Goal: Task Accomplishment & Management: Manage account settings

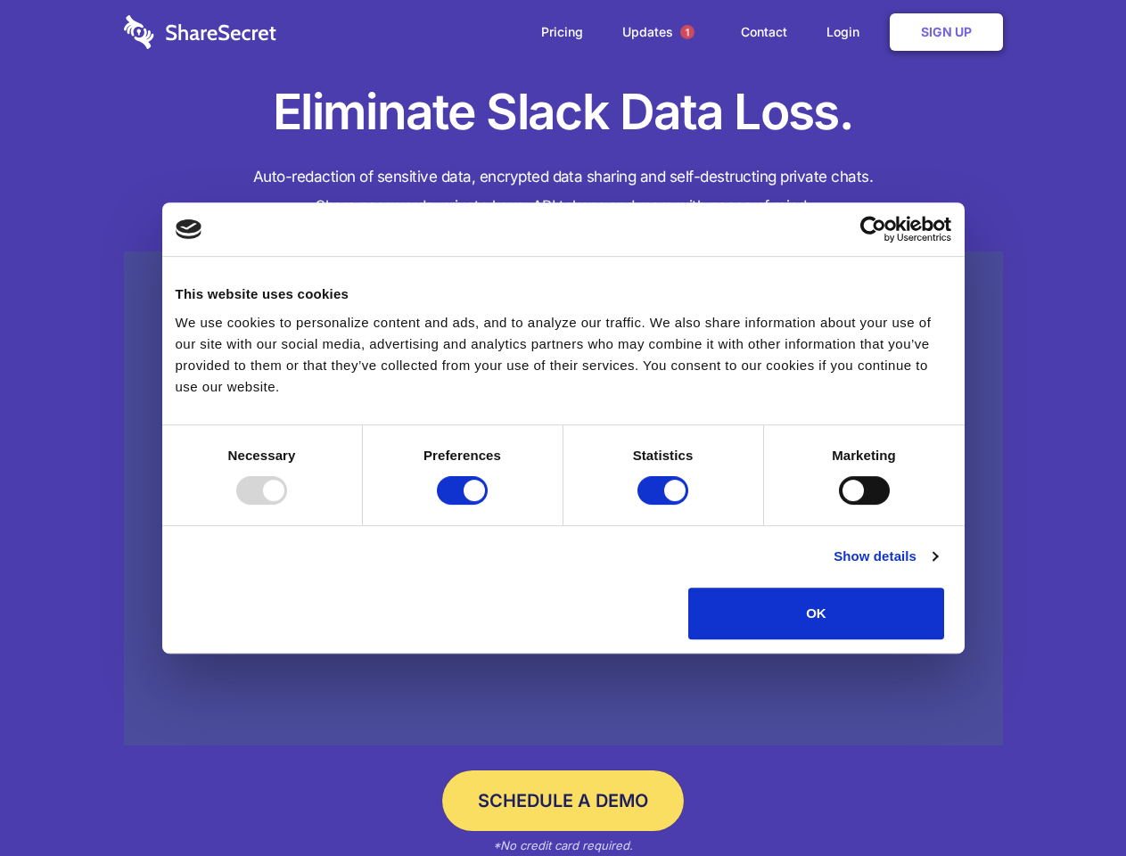
click at [287, 505] on div at bounding box center [261, 490] width 51 height 29
click at [488, 505] on input "Preferences" at bounding box center [462, 490] width 51 height 29
checkbox input "false"
click at [665, 505] on input "Statistics" at bounding box center [662, 490] width 51 height 29
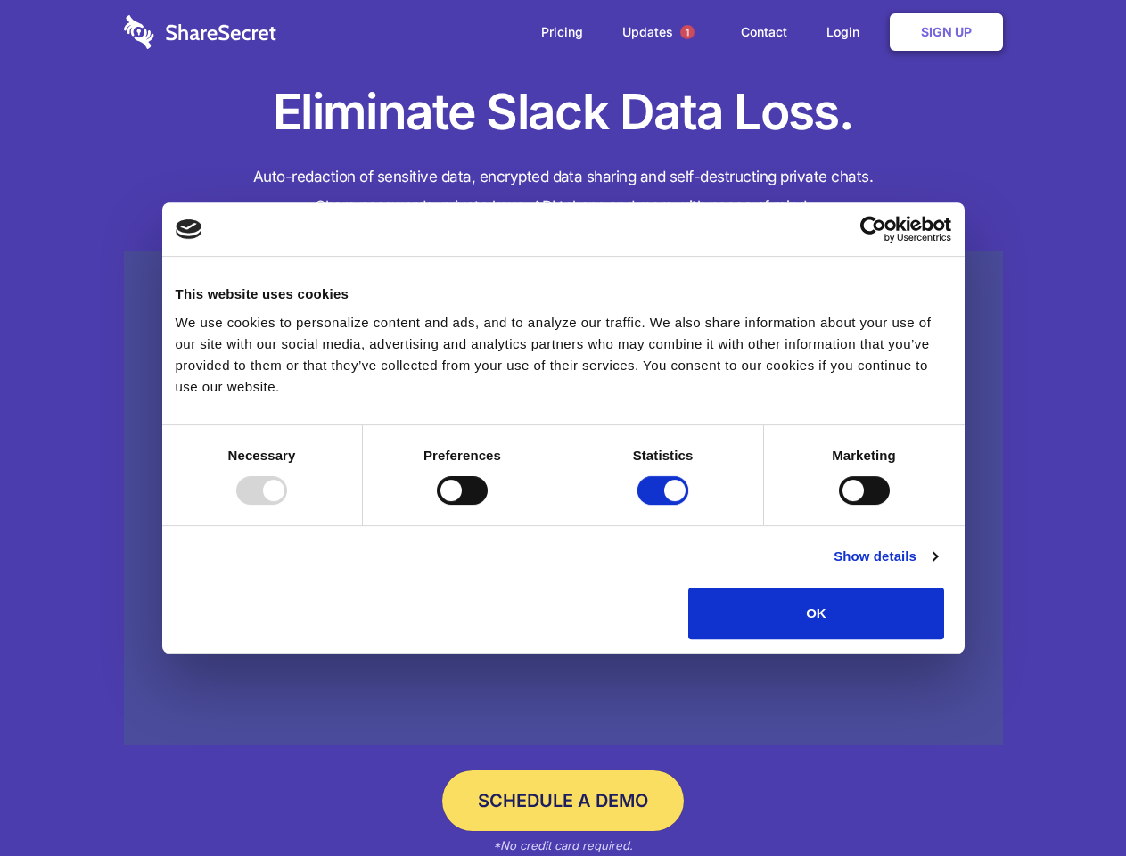
checkbox input "false"
click at [839, 505] on input "Marketing" at bounding box center [864, 490] width 51 height 29
checkbox input "true"
click at [937, 567] on link "Show details" at bounding box center [885, 556] width 103 height 21
